Goal: Task Accomplishment & Management: Complete application form

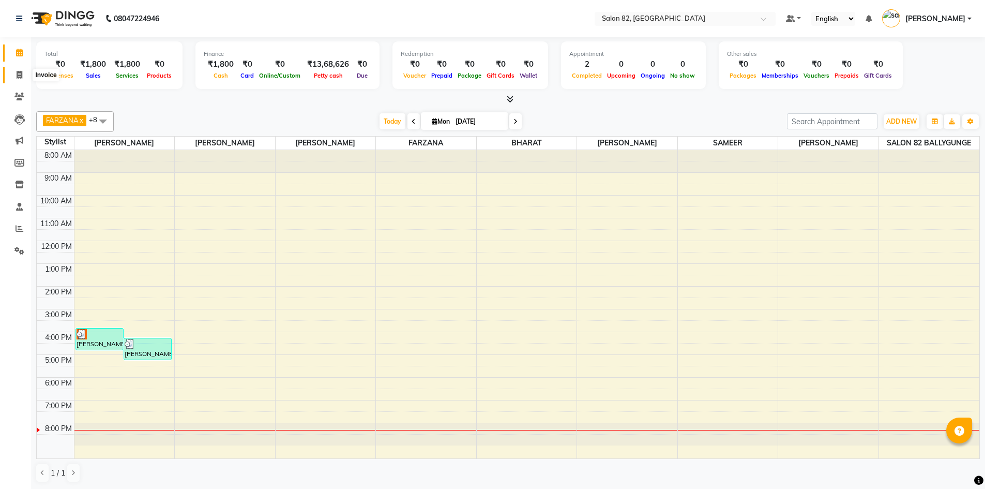
click at [14, 73] on span at bounding box center [19, 75] width 18 height 12
select select "service"
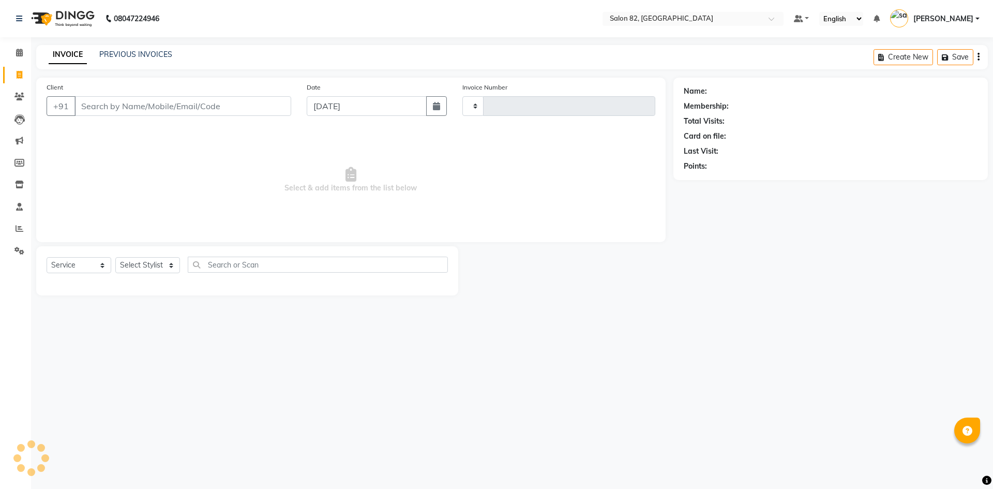
type input "0440"
select select "8702"
click at [18, 47] on span at bounding box center [19, 53] width 18 height 12
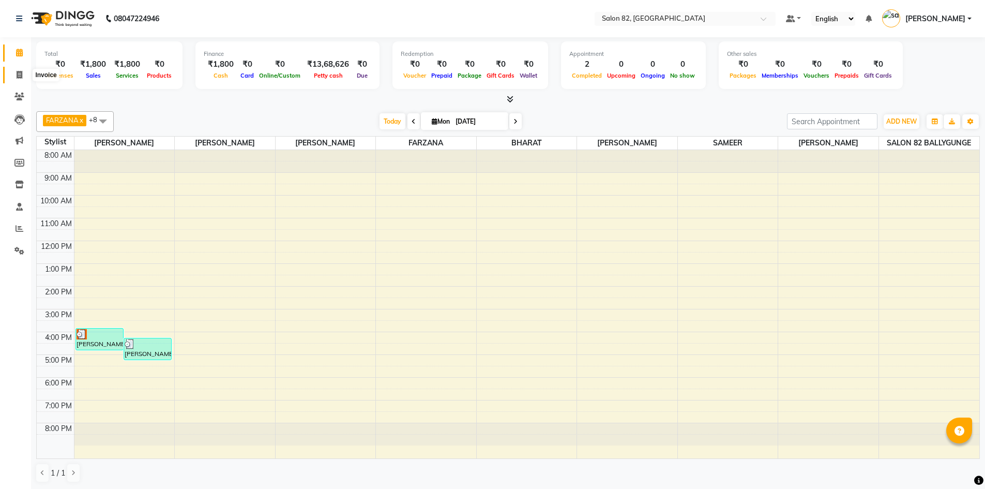
click at [17, 72] on icon at bounding box center [20, 75] width 6 height 8
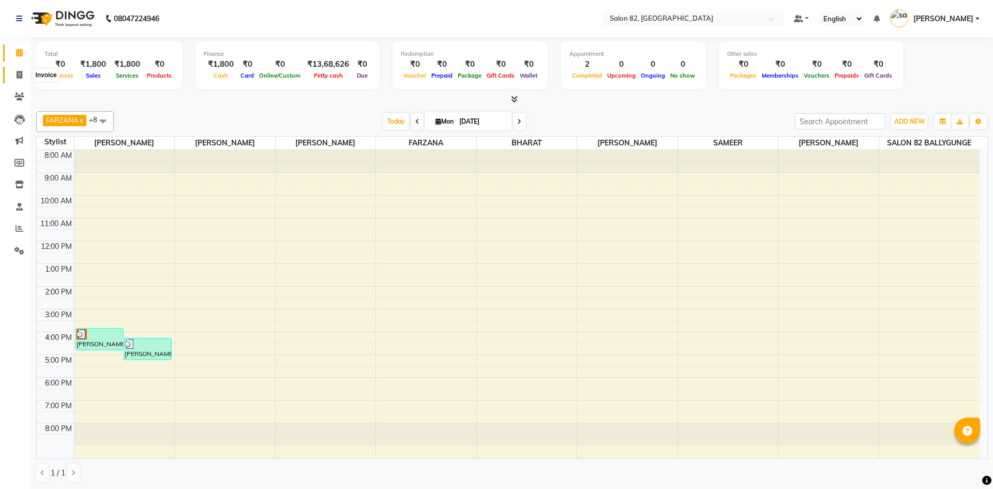
select select "service"
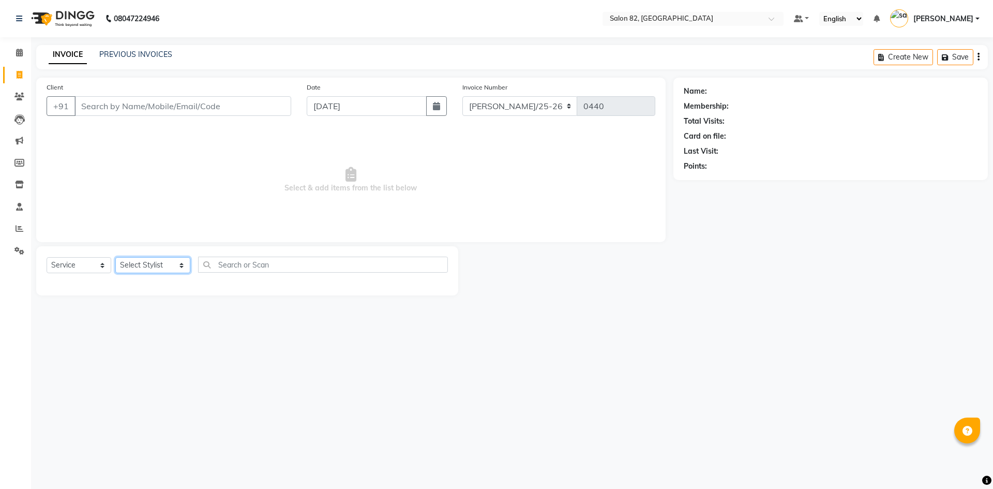
click at [149, 264] on select "Select Stylist AFZAL AKTAR Altmas ANKITA BABLU BHARAT CHRISTINA Doyel FAIZAL FA…" at bounding box center [152, 265] width 75 height 16
select select "48717"
click at [115, 257] on select "Select Stylist AFZAL AKTAR Altmas ANKITA BABLU BHARAT CHRISTINA Doyel FAIZAL FA…" at bounding box center [152, 265] width 75 height 16
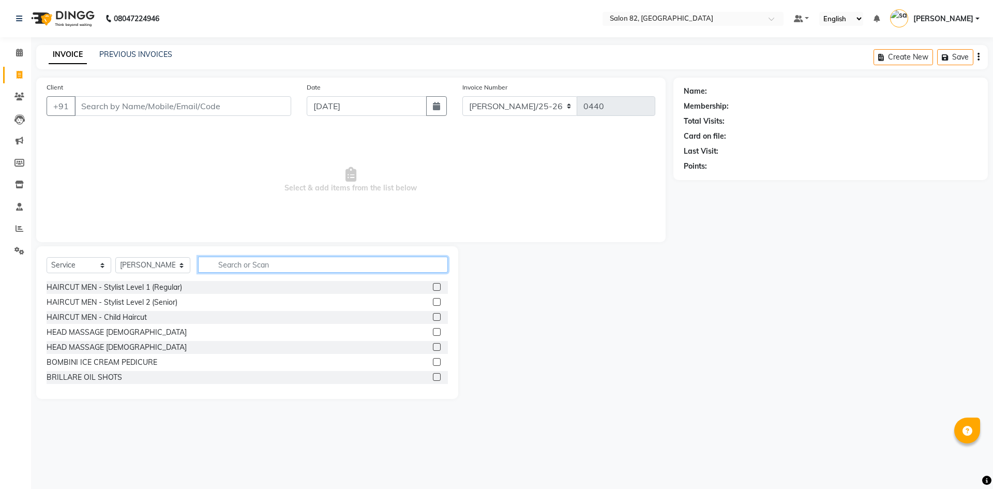
click at [299, 271] on input "text" at bounding box center [323, 264] width 250 height 16
type input "GLOBA"
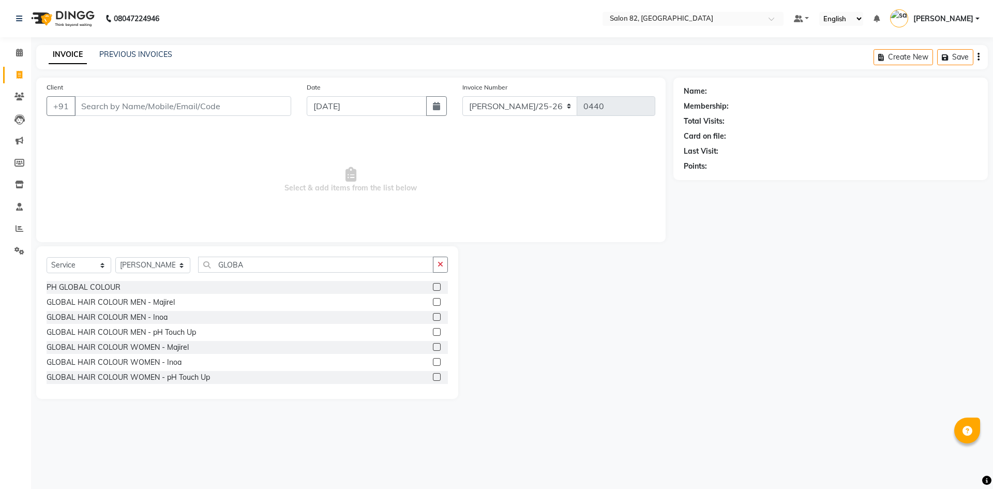
click at [433, 303] on label at bounding box center [437, 302] width 8 height 8
click at [433, 303] on input "checkbox" at bounding box center [436, 302] width 7 height 7
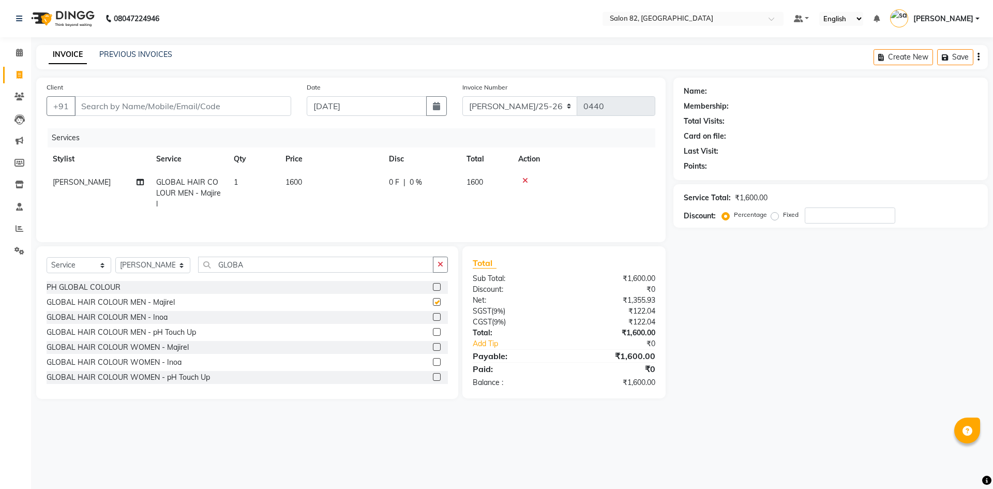
checkbox input "false"
click at [526, 180] on icon at bounding box center [525, 180] width 6 height 7
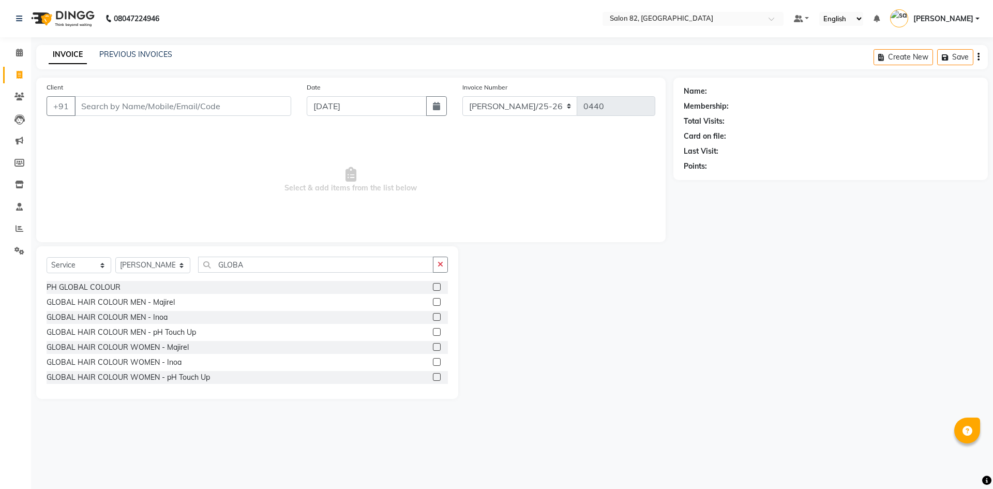
click at [433, 343] on div at bounding box center [440, 347] width 15 height 13
click at [433, 344] on label at bounding box center [437, 347] width 8 height 8
click at [433, 344] on input "checkbox" at bounding box center [436, 347] width 7 height 7
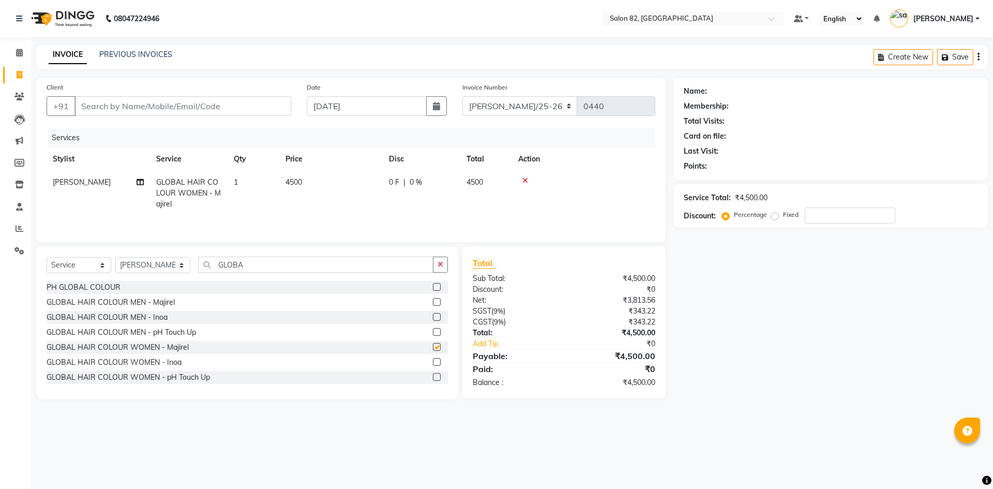
checkbox input "false"
click at [319, 182] on td "4500" at bounding box center [330, 193] width 103 height 45
select select "48717"
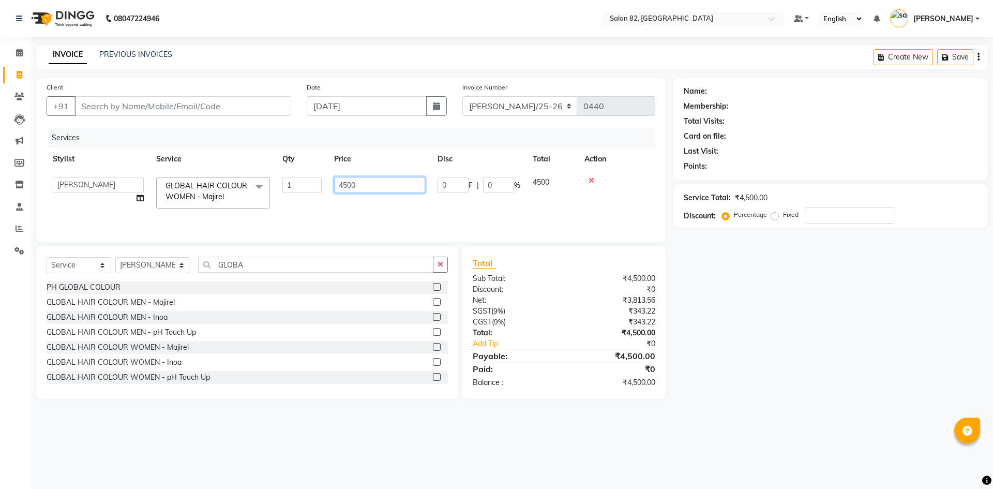
click at [365, 182] on input "4500" at bounding box center [379, 185] width 91 height 16
type input "4"
type input "5000"
click at [440, 263] on icon "button" at bounding box center [440, 264] width 6 height 7
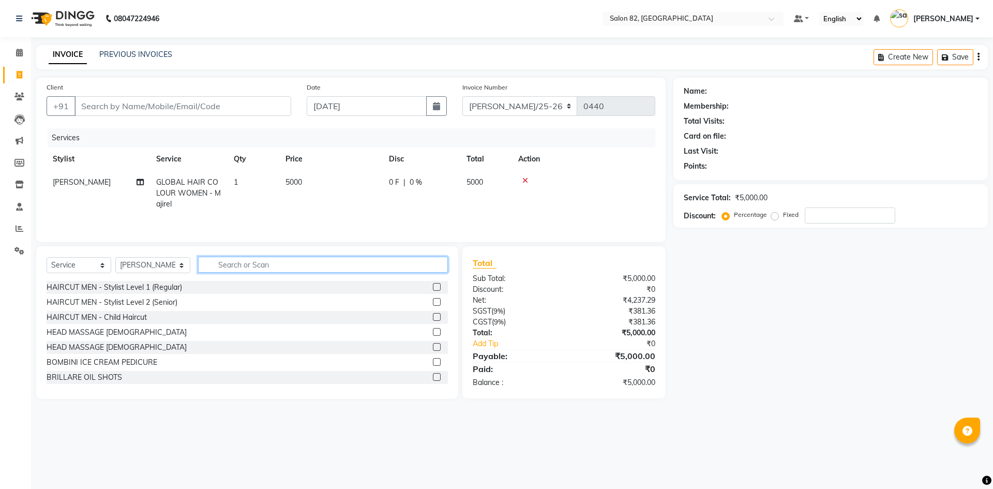
click at [418, 267] on input "text" at bounding box center [323, 264] width 250 height 16
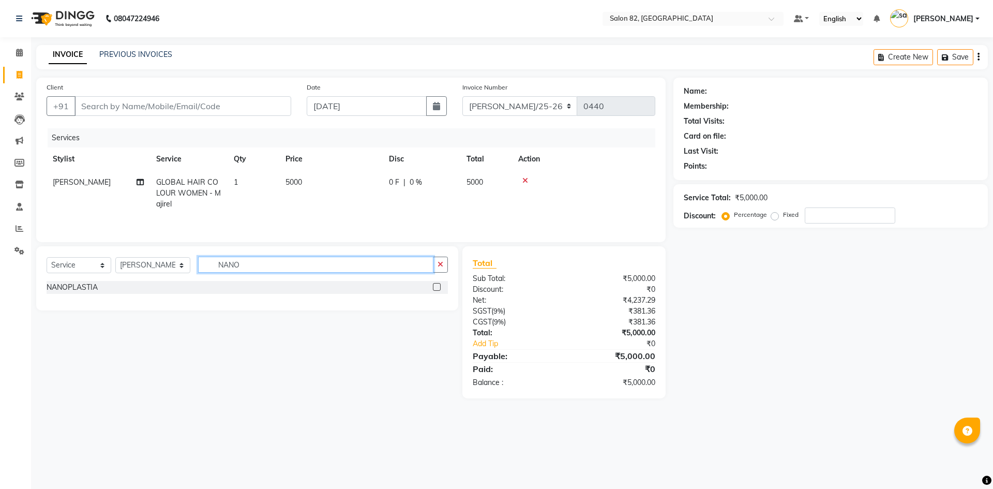
type input "NANO"
click at [434, 288] on label at bounding box center [437, 287] width 8 height 8
click at [434, 288] on input "checkbox" at bounding box center [436, 287] width 7 height 7
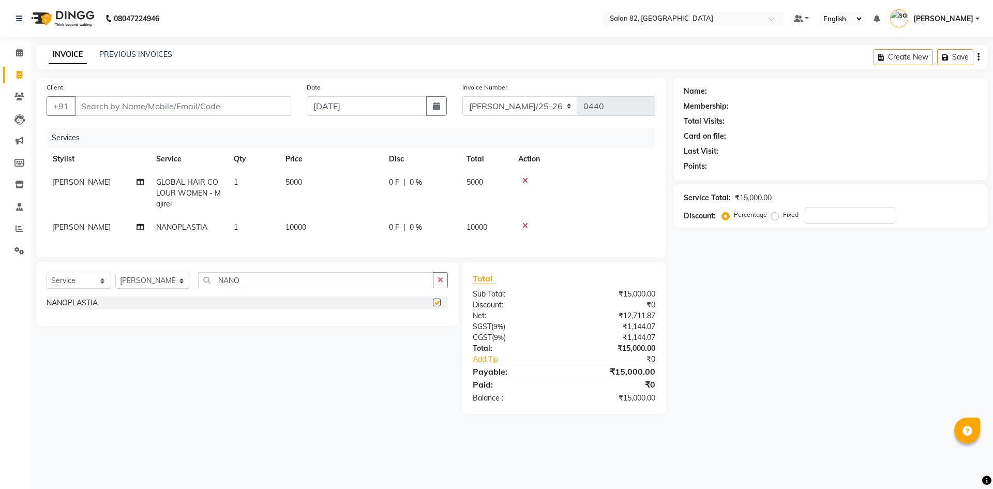
checkbox input "false"
click at [328, 226] on td "10000" at bounding box center [330, 227] width 103 height 23
select select "48717"
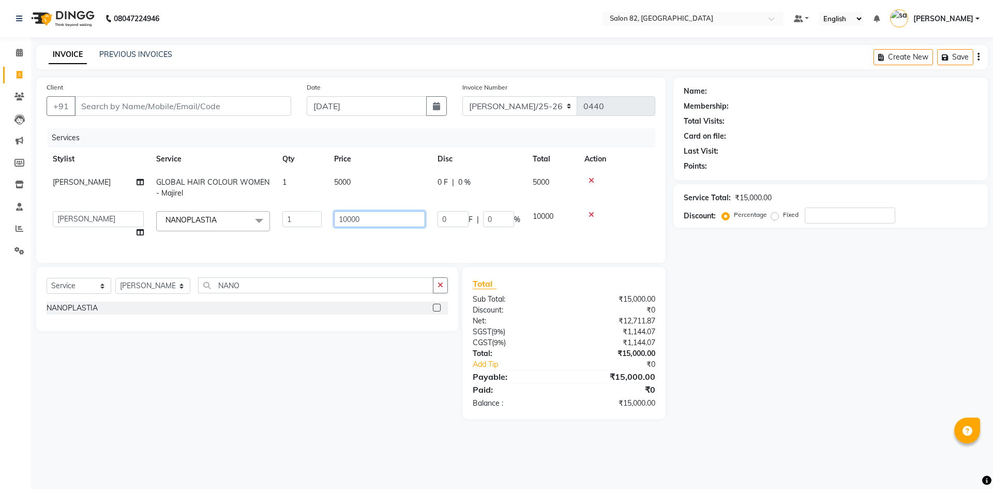
click at [374, 216] on input "10000" at bounding box center [379, 219] width 91 height 16
type input "1"
type input "5000"
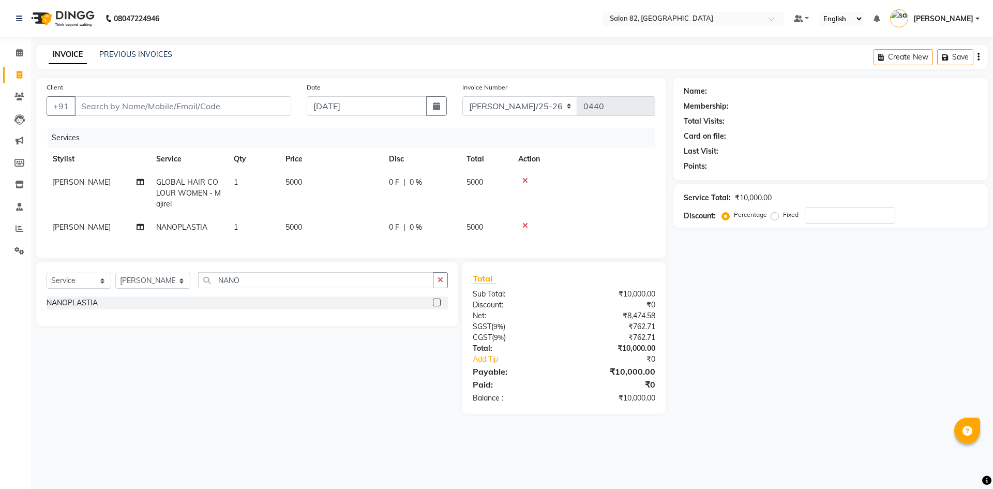
click at [346, 427] on main "INVOICE PREVIOUS INVOICES Create New Save Client +91 Date 01-09-2025 Invoice Nu…" at bounding box center [512, 237] width 962 height 384
click at [95, 289] on select "Select Service Product Membership Package Voucher Prepaid Gift Card" at bounding box center [79, 281] width 65 height 16
select select "product"
click at [47, 280] on select "Select Service Product Membership Package Voucher Prepaid Gift Card" at bounding box center [79, 281] width 65 height 16
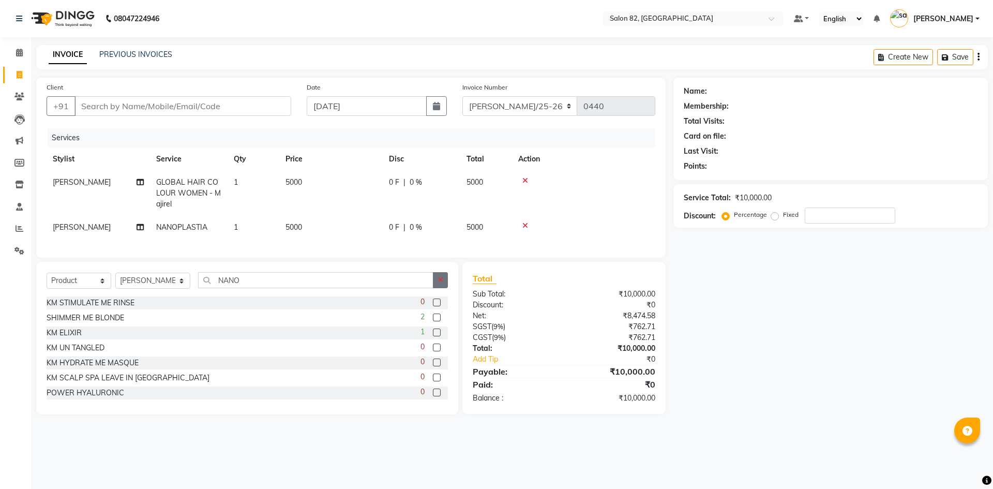
click at [443, 283] on icon "button" at bounding box center [440, 279] width 6 height 7
click at [323, 288] on input "text" at bounding box center [323, 280] width 250 height 16
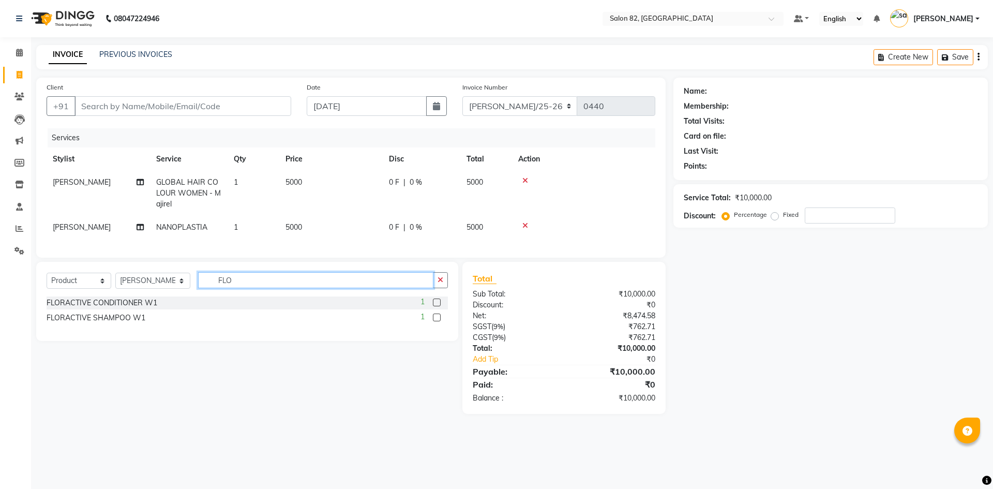
type input "FLO"
click at [434, 321] on label at bounding box center [437, 317] width 8 height 8
click at [434, 321] on input "checkbox" at bounding box center [436, 317] width 7 height 7
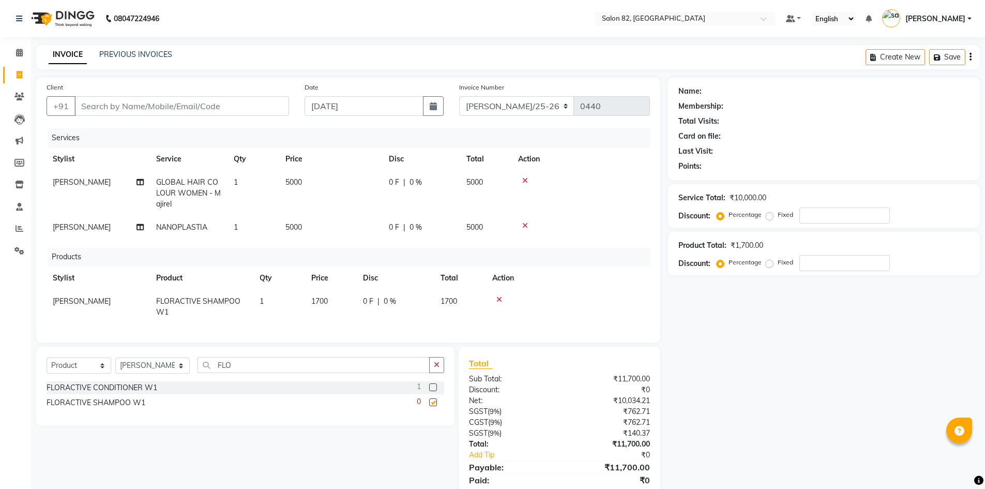
checkbox input "false"
click at [434, 391] on label at bounding box center [433, 387] width 8 height 8
click at [434, 391] on input "checkbox" at bounding box center [432, 387] width 7 height 7
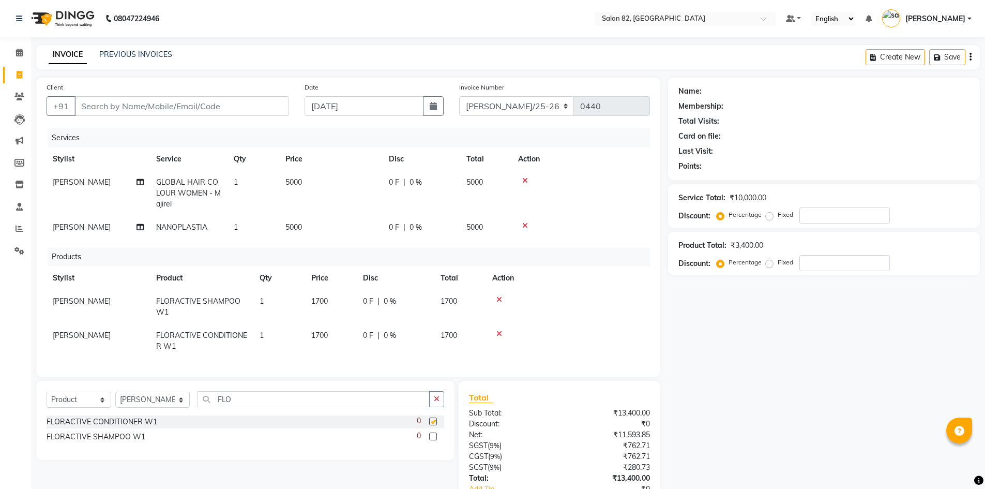
checkbox input "false"
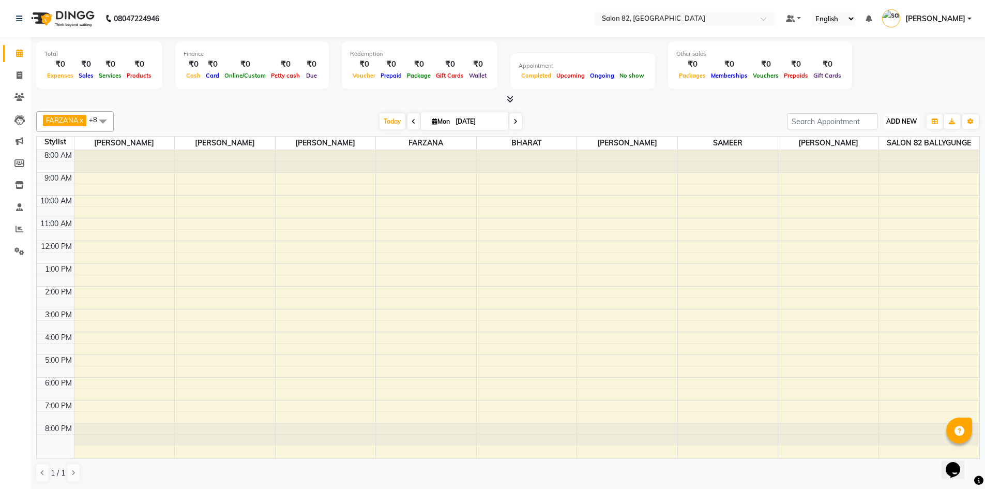
click at [888, 120] on span "ADD NEW" at bounding box center [901, 121] width 31 height 8
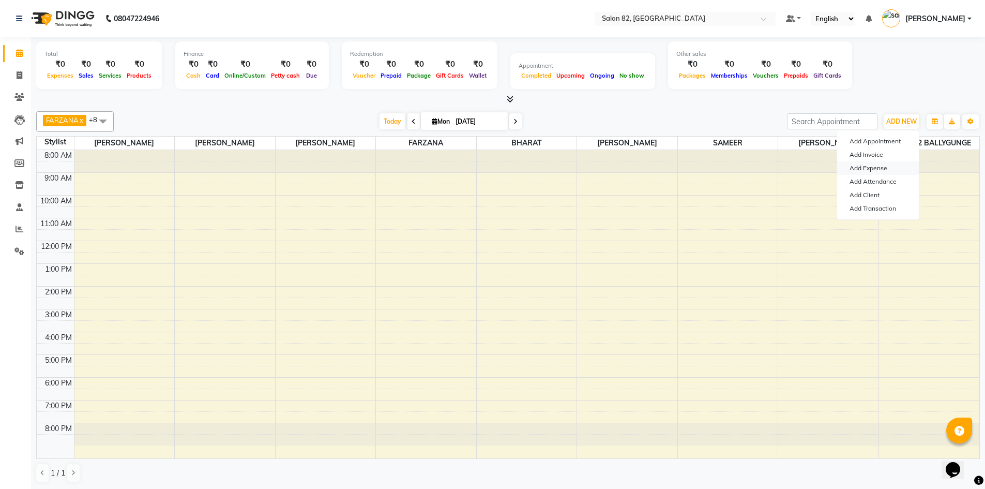
click at [872, 167] on link "Add Expense" at bounding box center [878, 167] width 82 height 13
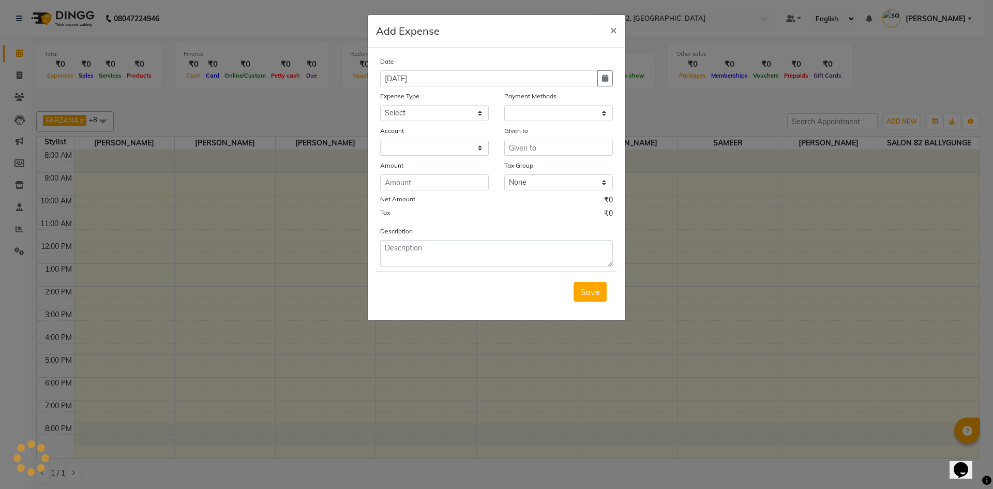
select select "1"
select select "5453"
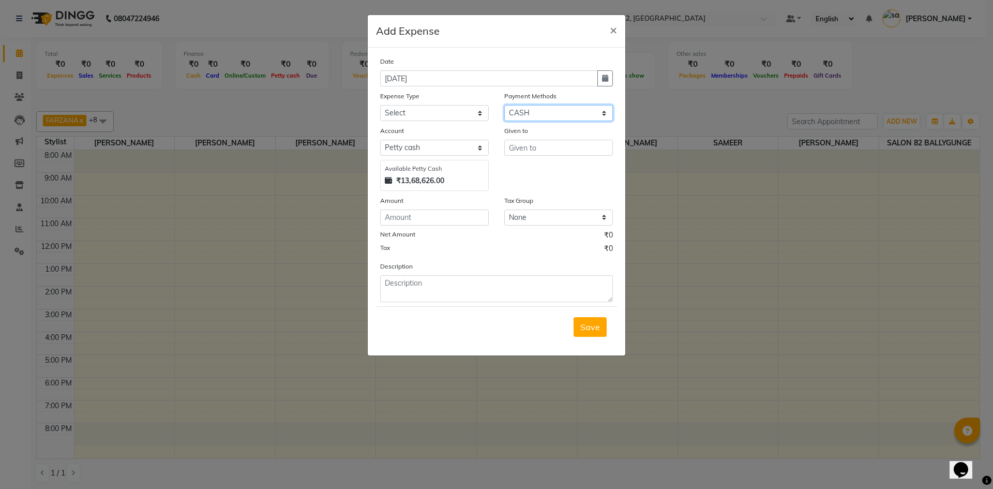
drag, startPoint x: 535, startPoint y: 114, endPoint x: 539, endPoint y: 118, distance: 5.9
click at [539, 118] on select "Select UPI CASH CARD Package Prepaid Points Gift Card Wallet Voucher" at bounding box center [558, 113] width 109 height 16
click at [459, 119] on select "Select Advance Salary Bank charges Car maintenance Cash transfer to bank Client…" at bounding box center [434, 113] width 109 height 16
select select "11448"
click at [380, 105] on select "Select Advance Salary Bank charges Car maintenance Cash transfer to bank Client…" at bounding box center [434, 113] width 109 height 16
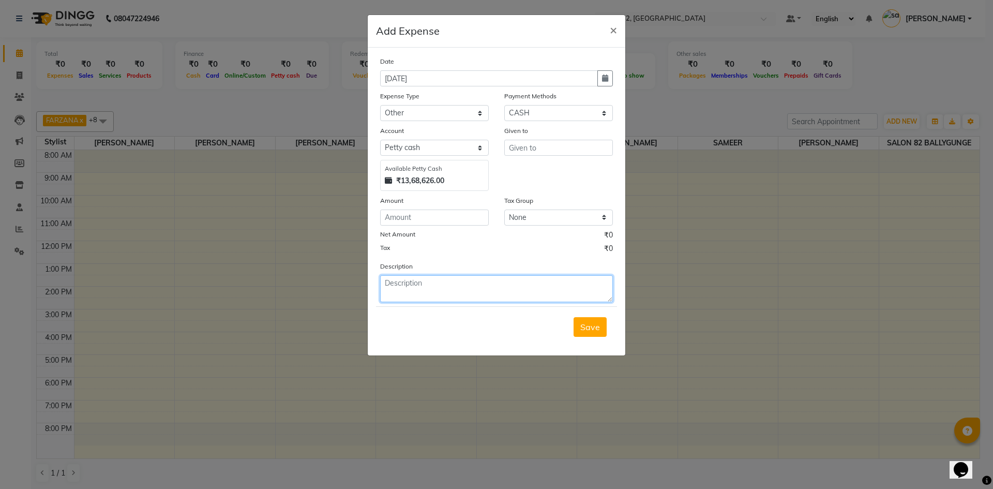
click at [436, 300] on textarea at bounding box center [496, 288] width 233 height 27
type textarea "LATE FAIR"
click at [576, 154] on input "text" at bounding box center [558, 148] width 109 height 16
type input "100"
click at [426, 218] on input "number" at bounding box center [434, 217] width 109 height 16
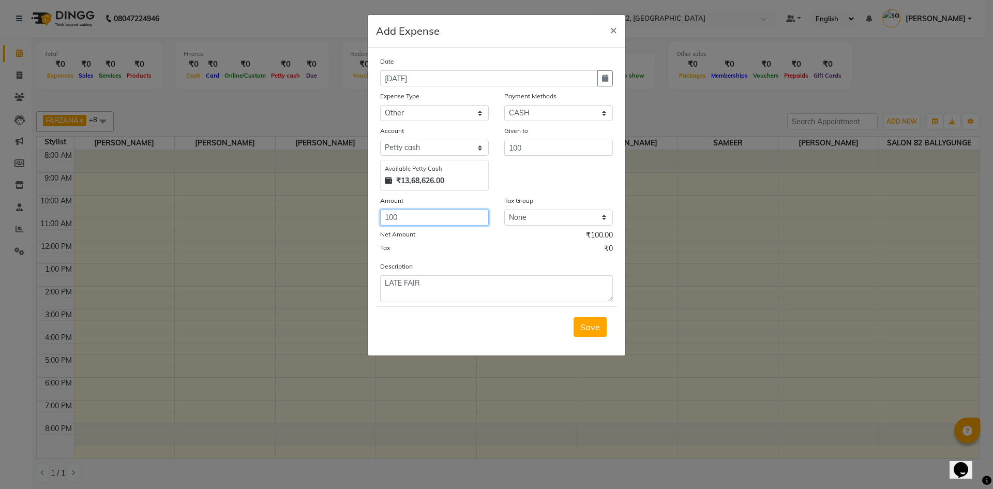
type input "100"
click at [575, 150] on input "100" at bounding box center [558, 148] width 109 height 16
type input "1"
type input "SURESH HK"
click at [597, 335] on button "Save" at bounding box center [589, 327] width 33 height 20
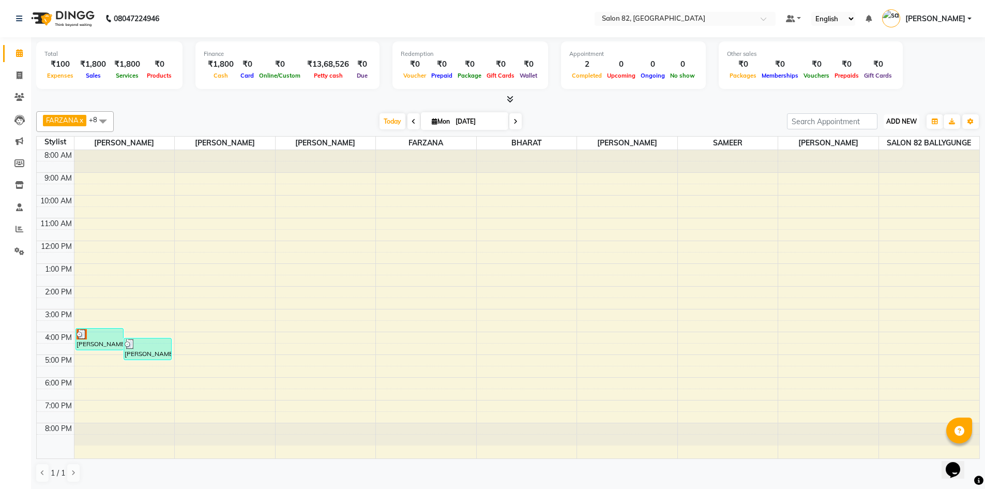
click at [897, 120] on span "ADD NEW" at bounding box center [901, 121] width 31 height 8
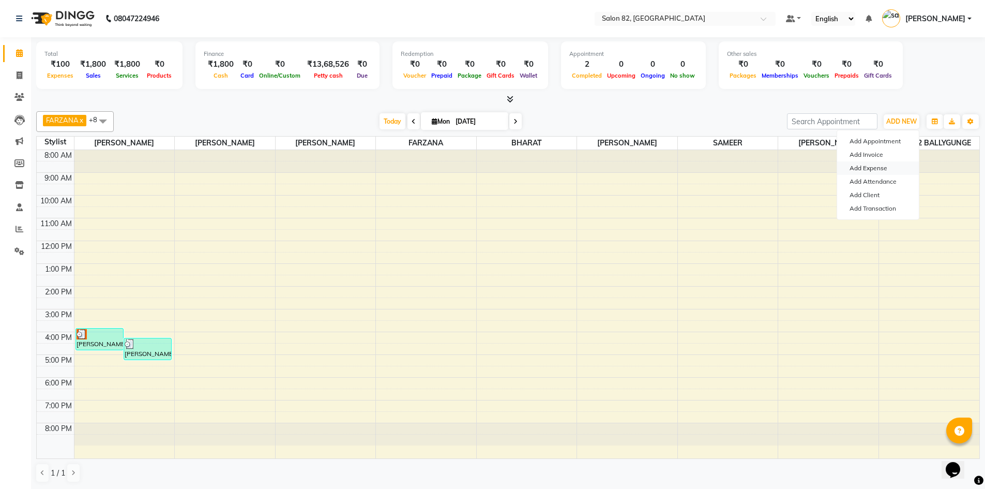
click at [886, 168] on link "Add Expense" at bounding box center [878, 167] width 82 height 13
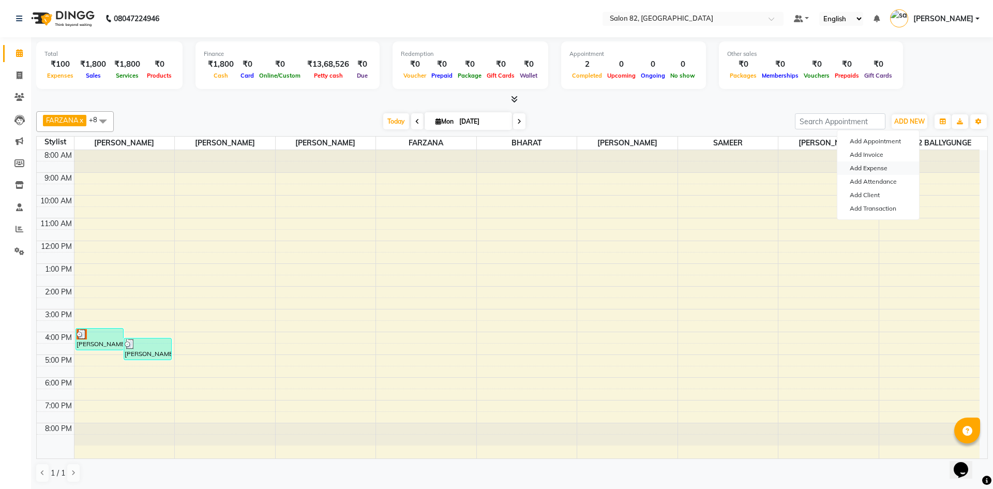
select select "1"
select select "5453"
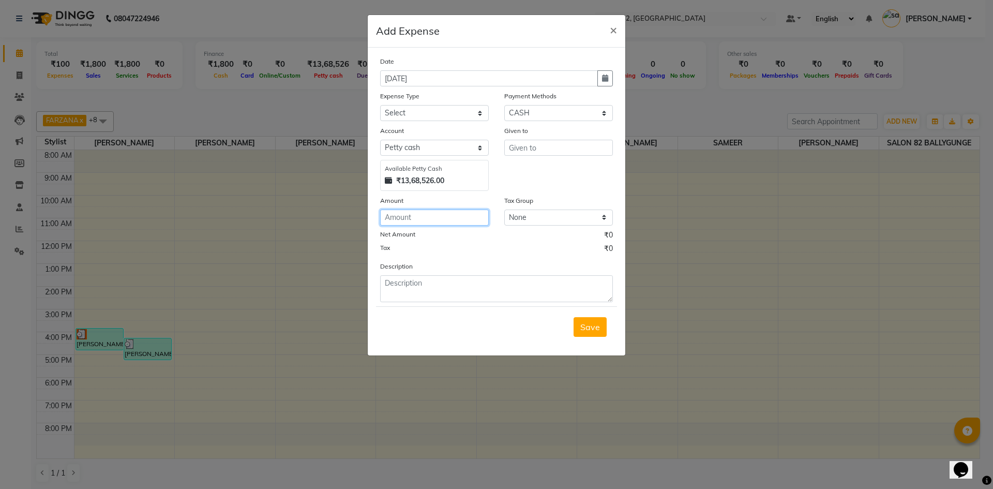
click at [415, 217] on input "number" at bounding box center [434, 217] width 109 height 16
type input "100"
click at [557, 153] on input "text" at bounding box center [558, 148] width 109 height 16
click at [412, 289] on textarea at bounding box center [496, 288] width 233 height 27
type textarea "MILK AND PRASAD"
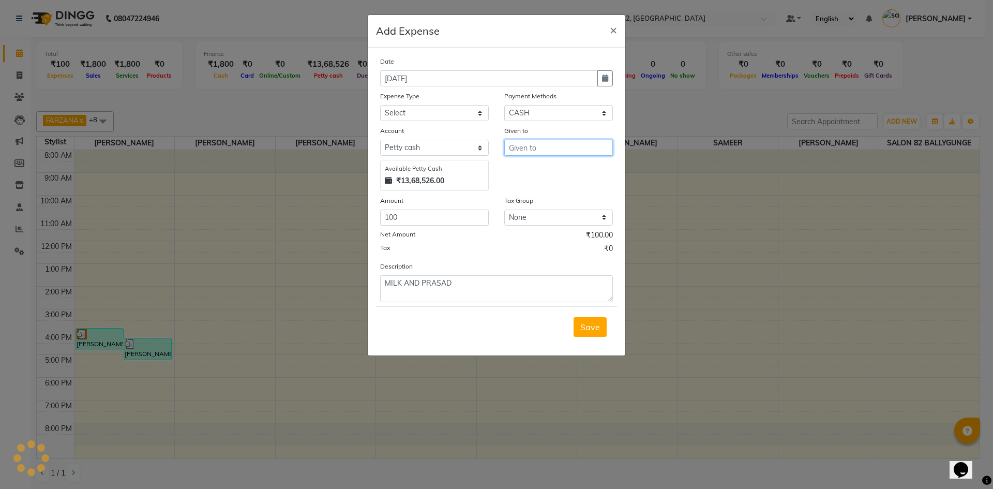
drag, startPoint x: 540, startPoint y: 143, endPoint x: 547, endPoint y: 162, distance: 20.6
click at [541, 146] on input "text" at bounding box center [558, 148] width 109 height 16
type input "SURESH HK"
click at [453, 115] on select "Select Advance Salary Bank charges Car maintenance Cash transfer to bank Client…" at bounding box center [434, 113] width 109 height 16
select select "11456"
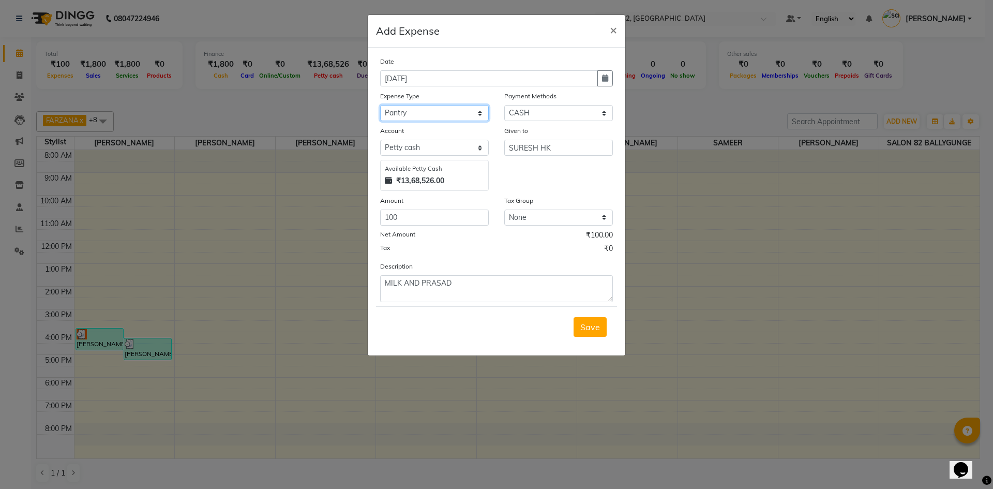
click at [380, 105] on select "Select Advance Salary Bank charges Car maintenance Cash transfer to bank Client…" at bounding box center [434, 113] width 109 height 16
click at [591, 338] on div "Save" at bounding box center [496, 326] width 241 height 41
click at [591, 330] on span "Save" at bounding box center [590, 327] width 20 height 10
